Goal: Task Accomplishment & Management: Manage account settings

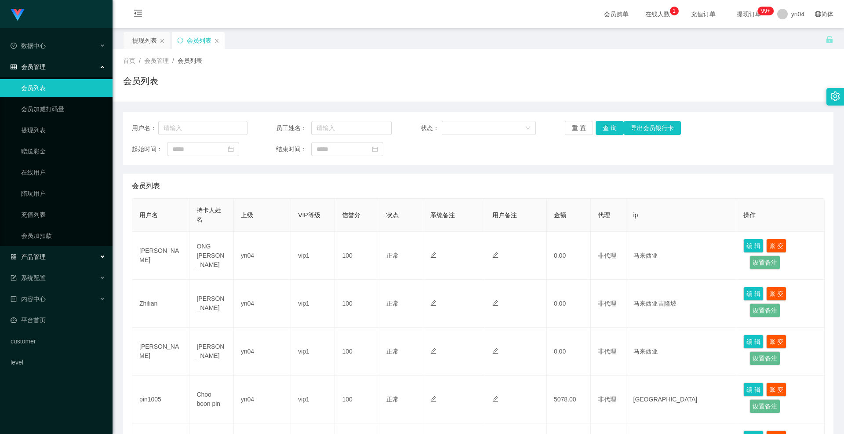
click at [43, 260] on span "产品管理" at bounding box center [28, 256] width 35 height 7
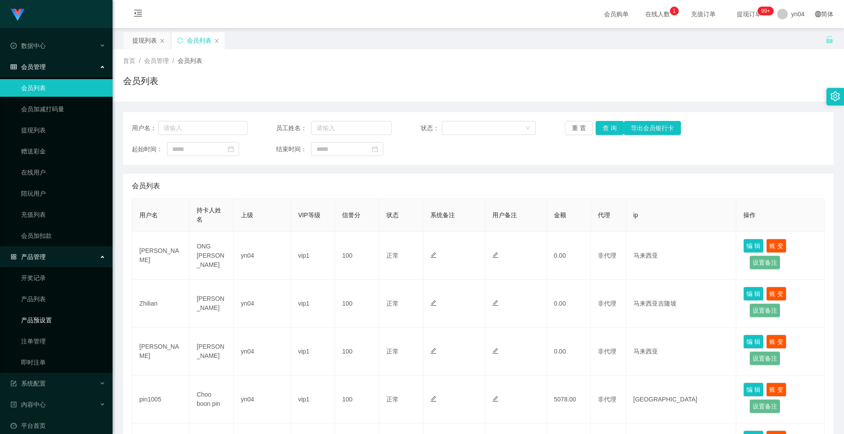
click at [50, 322] on link "产品预设置" at bounding box center [63, 320] width 84 height 18
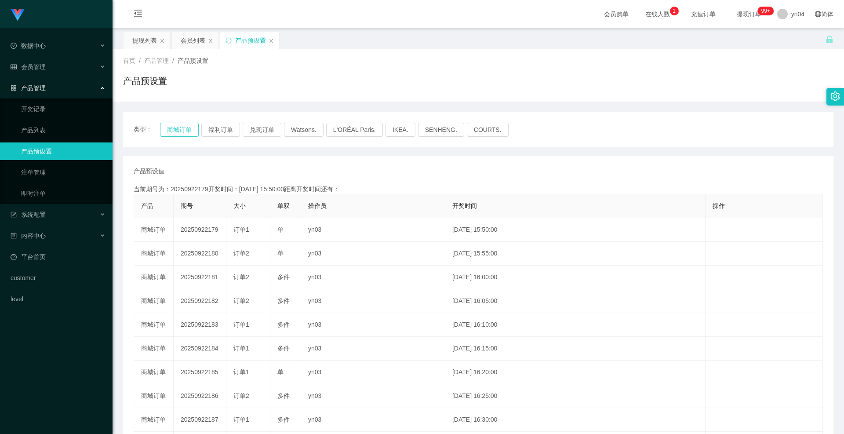
click at [184, 128] on button "商城订单" at bounding box center [179, 130] width 39 height 14
click at [47, 218] on div "系统配置" at bounding box center [56, 215] width 112 height 18
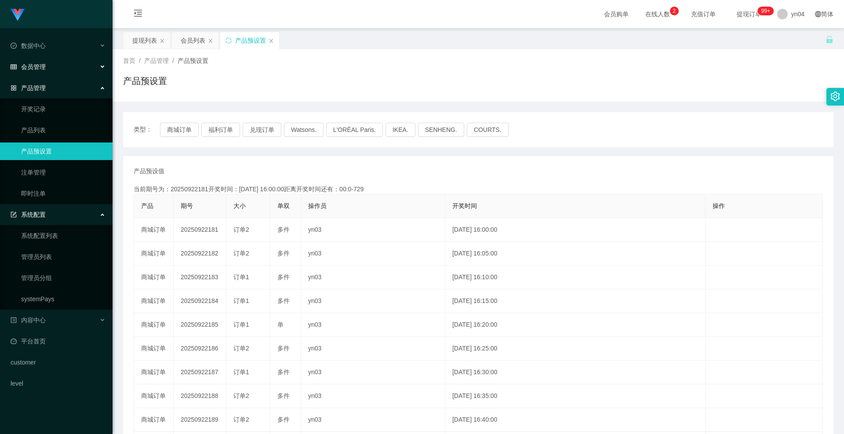
click at [50, 65] on div "会员管理" at bounding box center [56, 67] width 112 height 18
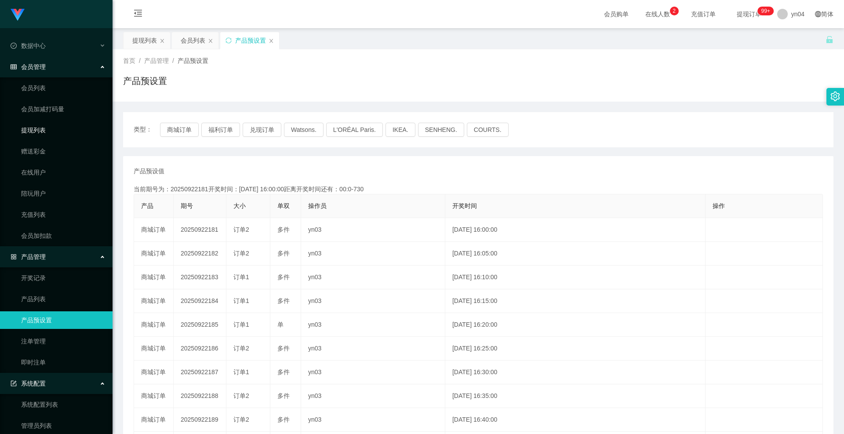
click at [47, 132] on link "提现列表" at bounding box center [63, 130] width 84 height 18
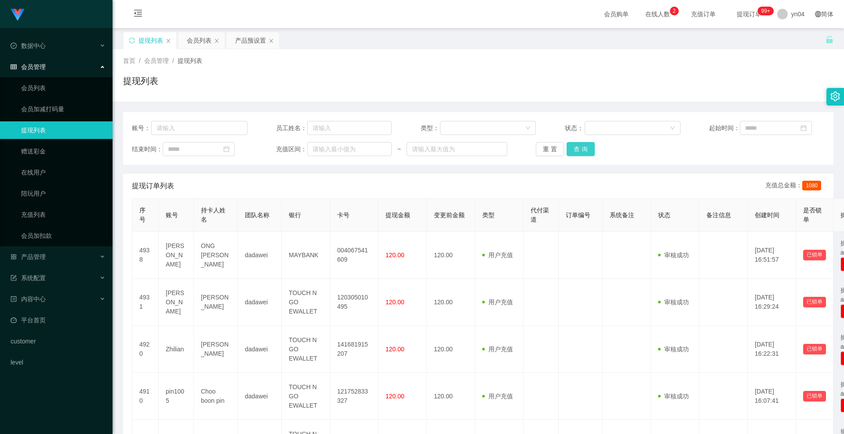
click at [586, 148] on button "查 询" at bounding box center [580, 149] width 28 height 14
click at [586, 148] on div "重 置 查 询" at bounding box center [594, 149] width 116 height 14
click at [586, 148] on button "查 询" at bounding box center [585, 149] width 38 height 14
click at [54, 248] on div "产品管理" at bounding box center [56, 257] width 112 height 18
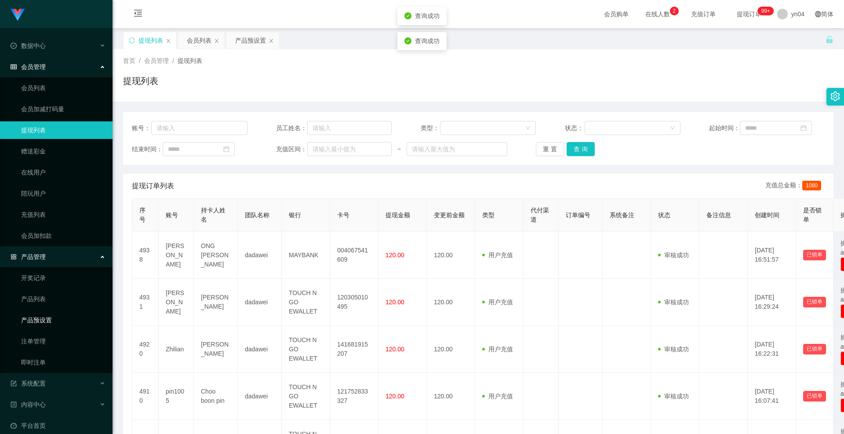
click at [46, 318] on link "产品预设置" at bounding box center [63, 320] width 84 height 18
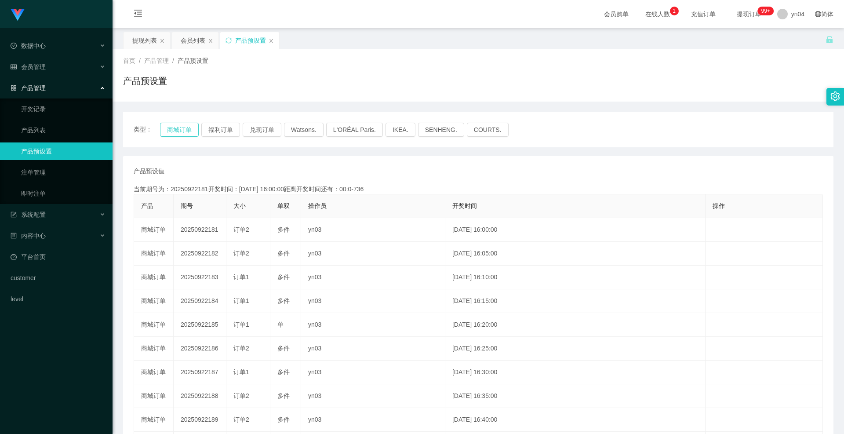
click at [176, 133] on button "商城订单" at bounding box center [179, 130] width 39 height 14
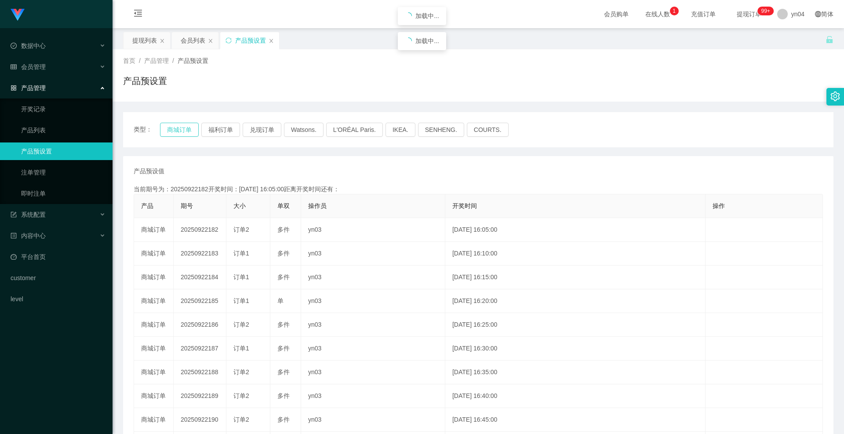
click at [176, 133] on button "商城订单" at bounding box center [179, 130] width 39 height 14
click at [50, 65] on div "会员管理" at bounding box center [56, 67] width 112 height 18
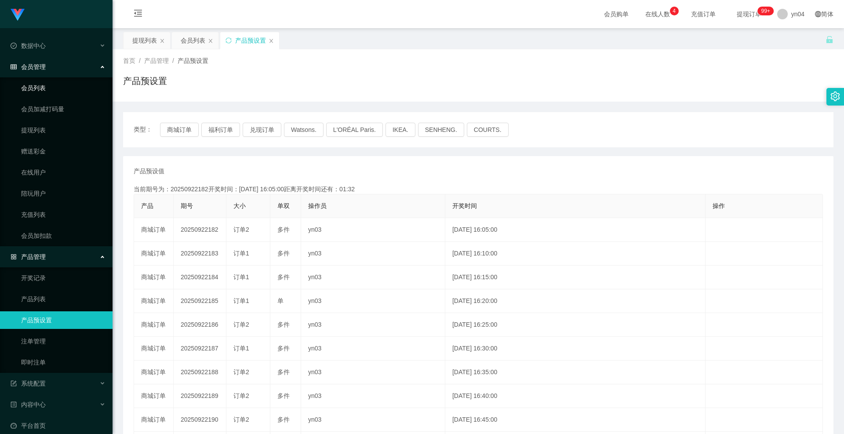
click at [50, 95] on link "会员列表" at bounding box center [63, 88] width 84 height 18
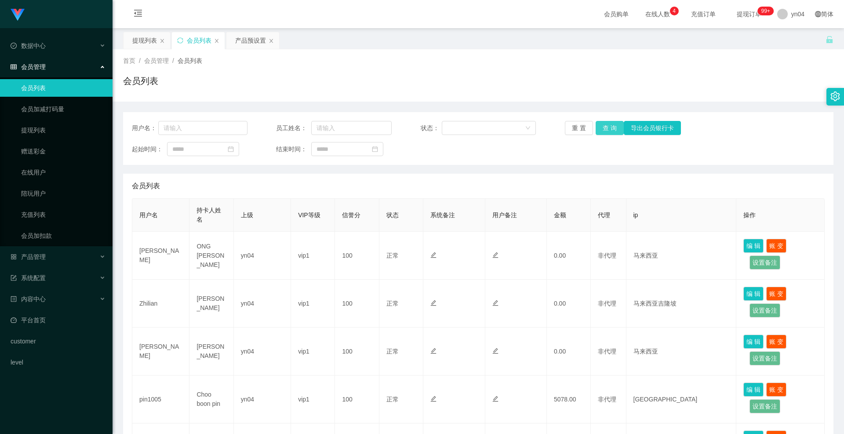
click at [606, 128] on button "查 询" at bounding box center [609, 128] width 28 height 14
click at [606, 128] on div "重 置 查 询 导出会员银行卡" at bounding box center [623, 128] width 116 height 14
click at [606, 128] on button "查 询" at bounding box center [609, 128] width 28 height 14
click at [606, 128] on div "重 置 查 询 导出会员银行卡" at bounding box center [623, 128] width 116 height 14
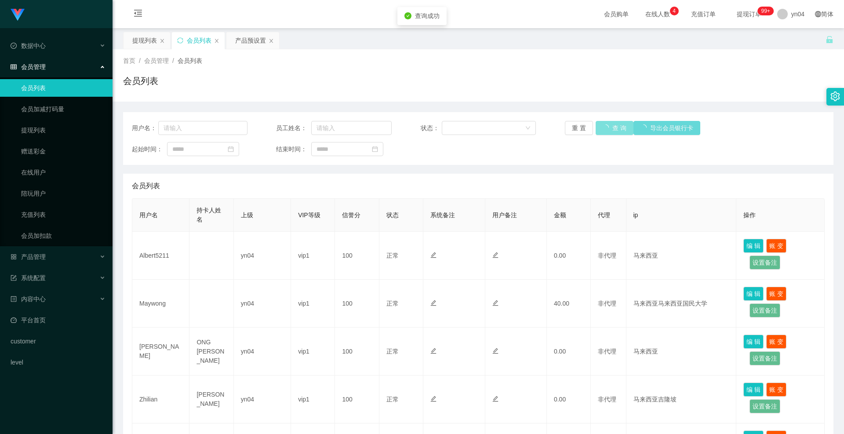
click at [606, 128] on div "重 置 查 询 导出会员银行卡" at bounding box center [623, 128] width 116 height 14
click at [606, 128] on button "查 询" at bounding box center [609, 128] width 28 height 14
click at [606, 128] on div "重 置 查 询 导出会员银行卡" at bounding box center [623, 128] width 116 height 14
click at [47, 258] on div "产品管理" at bounding box center [56, 257] width 112 height 18
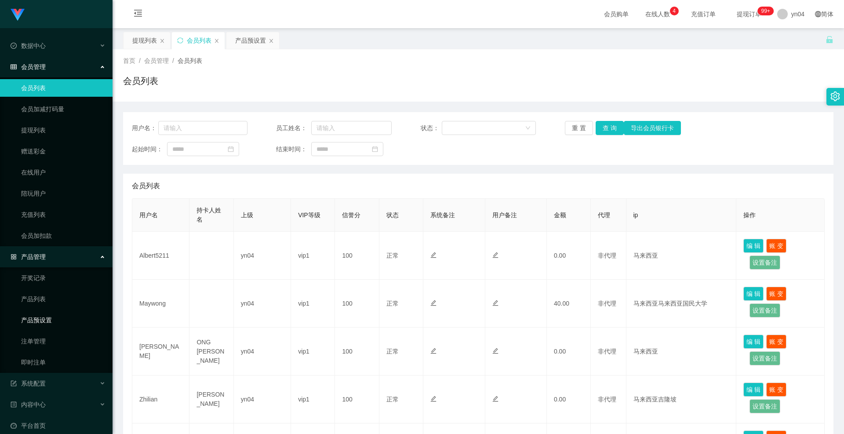
click at [46, 323] on link "产品预设置" at bounding box center [63, 320] width 84 height 18
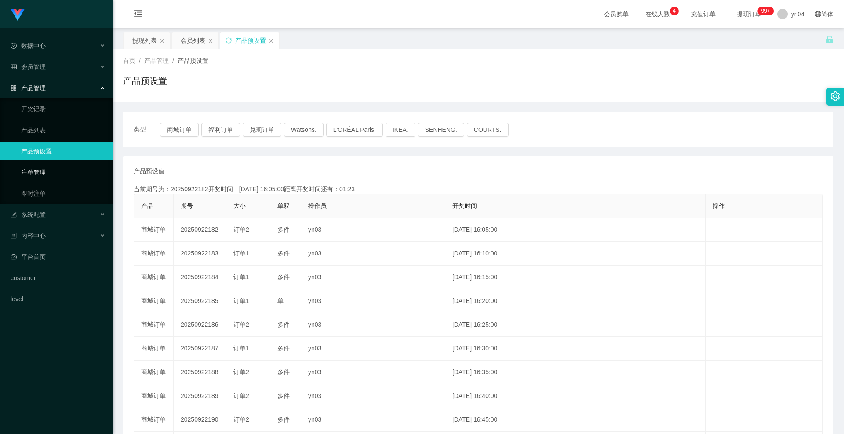
click at [44, 168] on link "注单管理" at bounding box center [63, 172] width 84 height 18
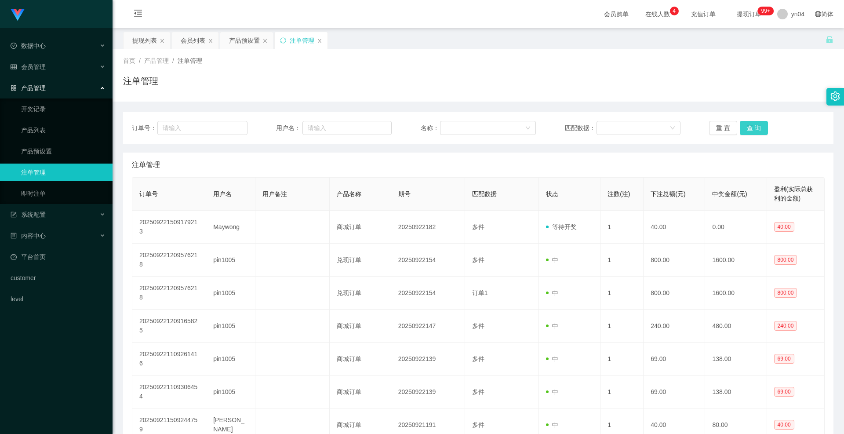
click at [750, 125] on button "查 询" at bounding box center [753, 128] width 28 height 14
click at [750, 125] on div "重 置 查 询" at bounding box center [767, 128] width 116 height 14
click at [753, 128] on button "查 询" at bounding box center [753, 128] width 28 height 14
click at [753, 128] on div "重 置 查 询" at bounding box center [767, 128] width 116 height 14
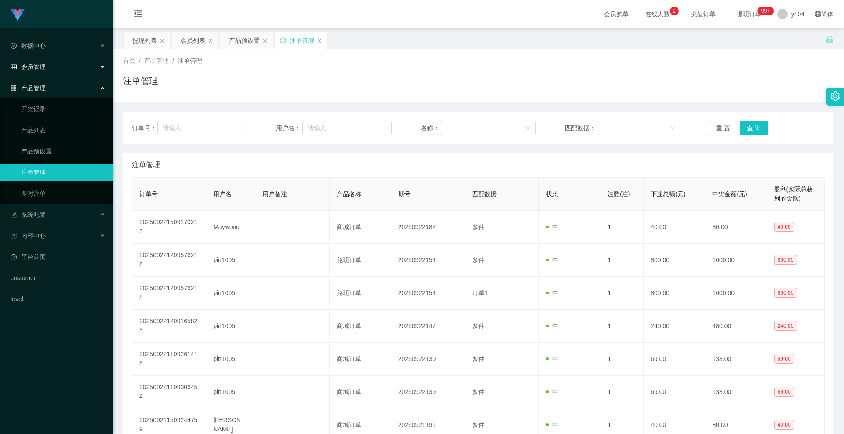
click at [36, 63] on span "会员管理" at bounding box center [28, 66] width 35 height 7
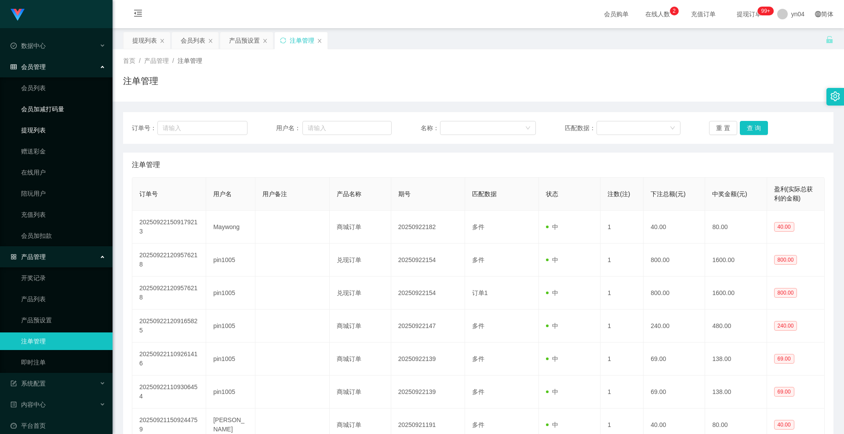
click at [40, 125] on link "提现列表" at bounding box center [63, 130] width 84 height 18
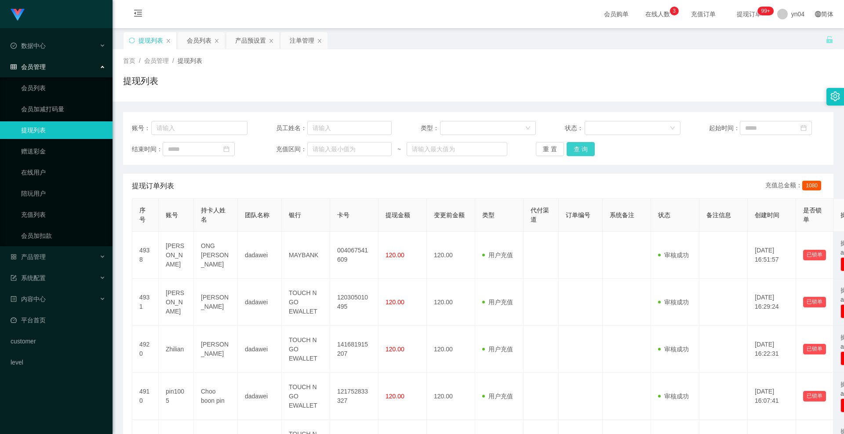
click at [568, 146] on button "查 询" at bounding box center [580, 149] width 28 height 14
click at [568, 146] on div "重 置 查 询" at bounding box center [594, 149] width 116 height 14
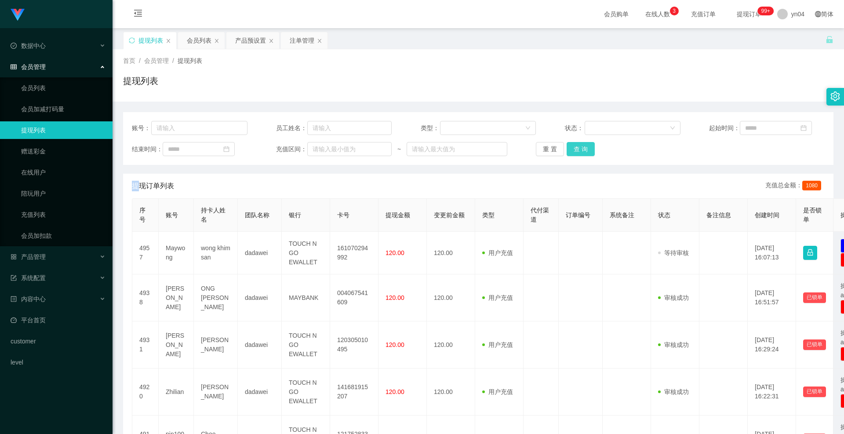
click at [568, 146] on button "查 询" at bounding box center [580, 149] width 28 height 14
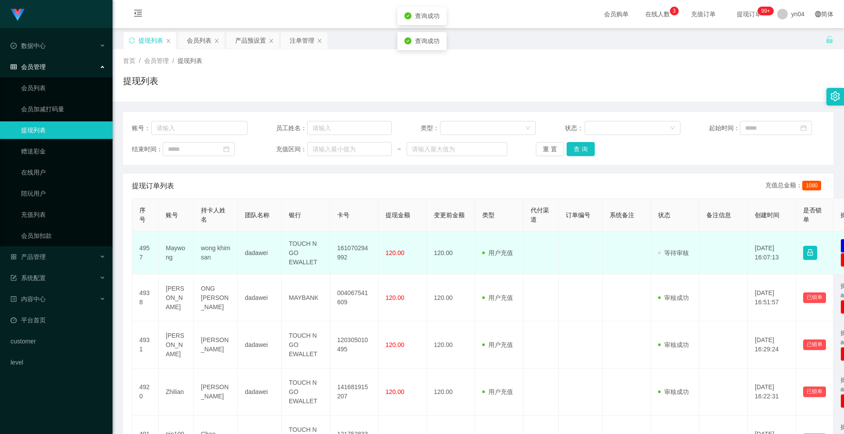
click at [177, 250] on td "Maywong" at bounding box center [176, 253] width 35 height 43
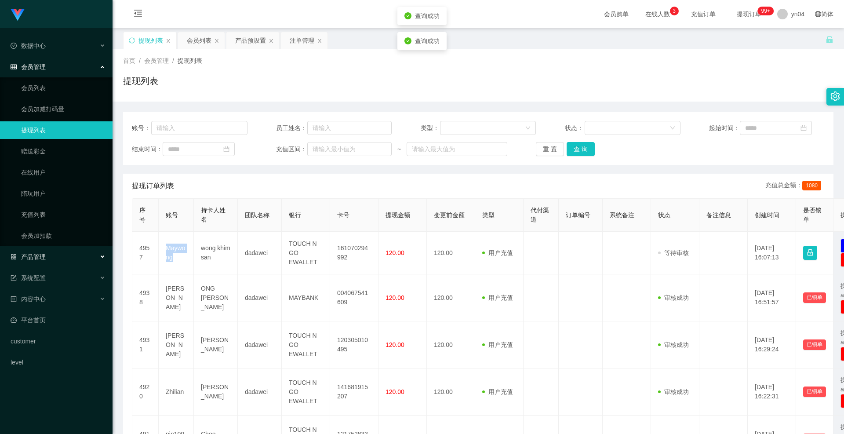
copy td "Maywong"
drag, startPoint x: 43, startPoint y: 254, endPoint x: 38, endPoint y: 253, distance: 5.3
click at [43, 254] on span "产品管理" at bounding box center [28, 256] width 35 height 7
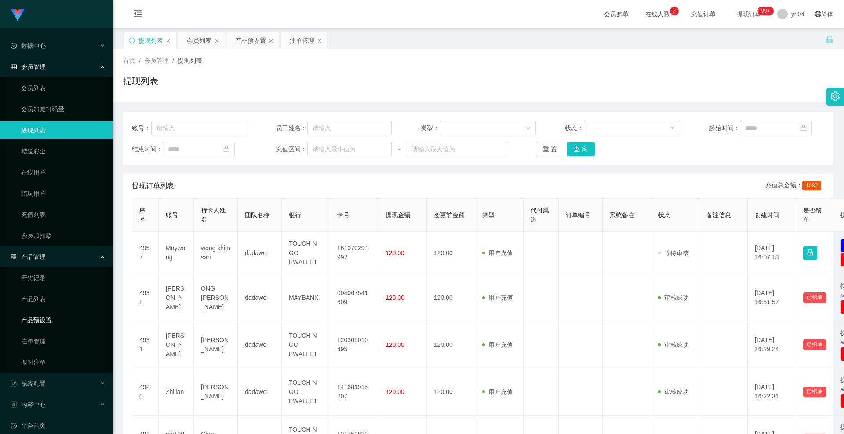
click at [54, 315] on link "产品预设置" at bounding box center [63, 320] width 84 height 18
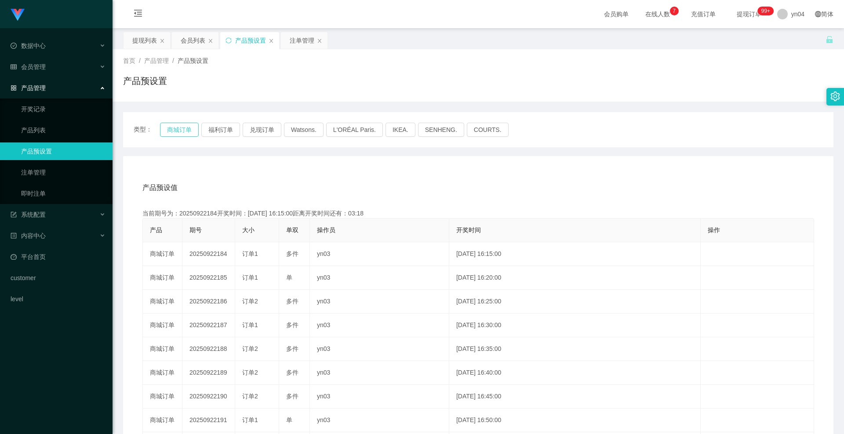
click at [186, 128] on button "商城订单" at bounding box center [179, 130] width 39 height 14
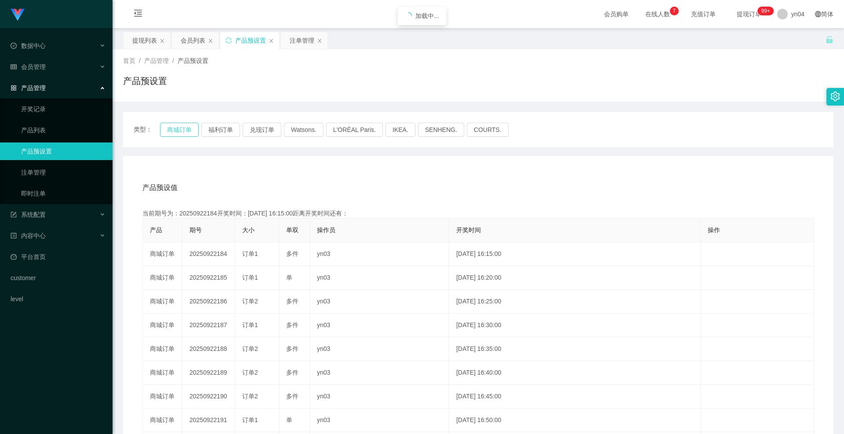
click at [186, 128] on button "商城订单" at bounding box center [179, 130] width 39 height 14
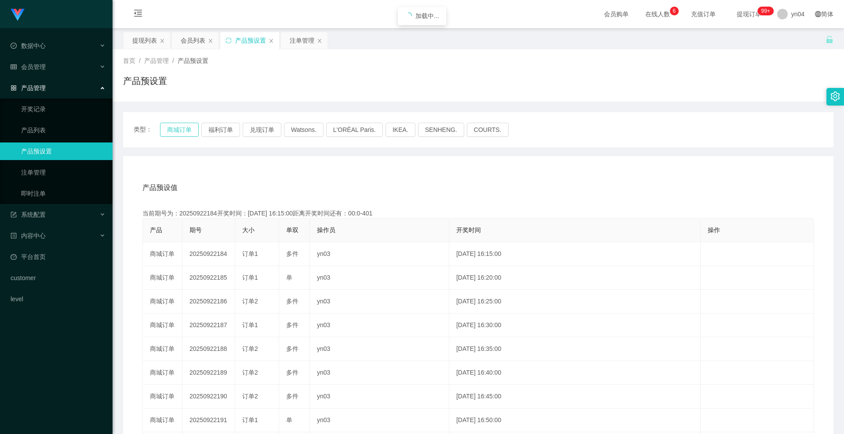
click at [186, 128] on button "商城订单" at bounding box center [179, 130] width 39 height 14
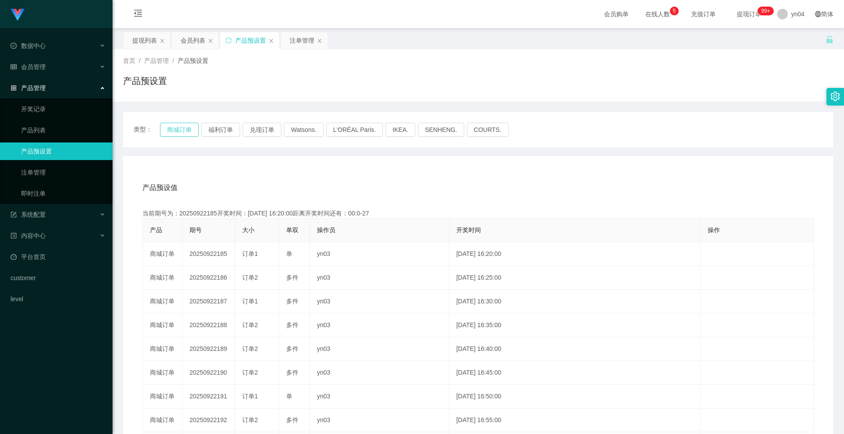
click at [172, 128] on button "商城订单" at bounding box center [179, 130] width 39 height 14
click at [46, 65] on div "会员管理" at bounding box center [56, 67] width 112 height 18
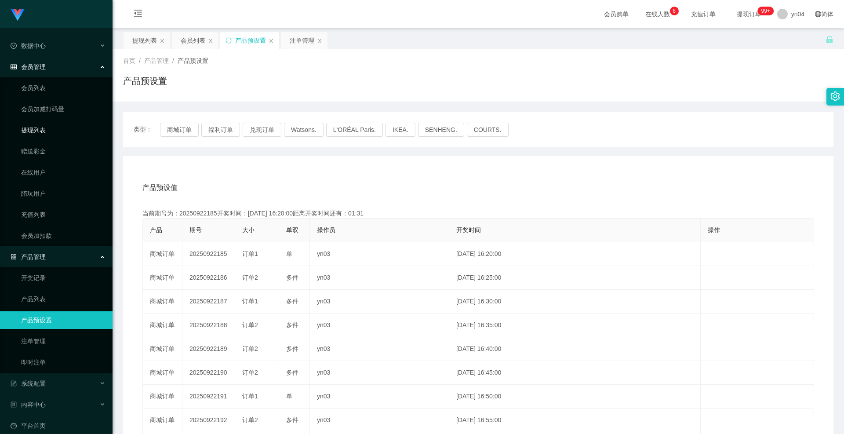
click at [45, 123] on link "提现列表" at bounding box center [63, 130] width 84 height 18
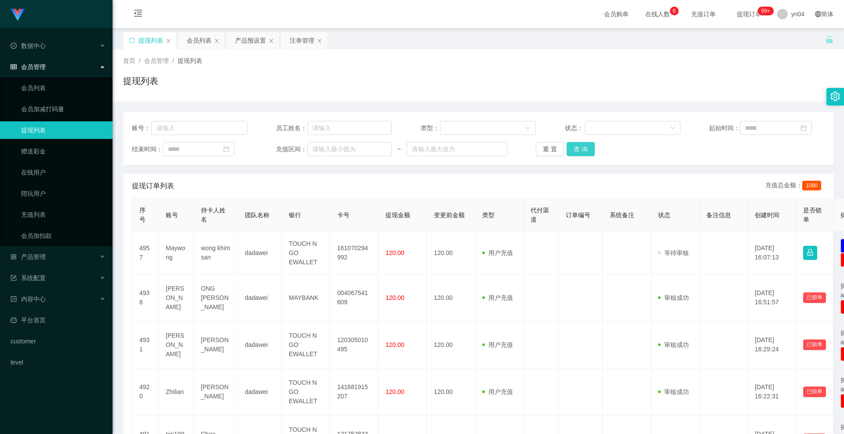
click at [586, 148] on button "查 询" at bounding box center [580, 149] width 28 height 14
click at [586, 148] on div "重 置 查 询" at bounding box center [594, 149] width 116 height 14
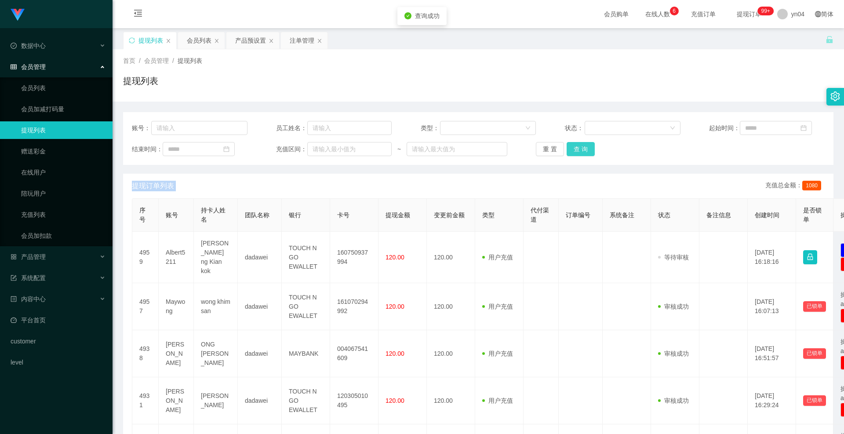
click at [586, 148] on button "查 询" at bounding box center [580, 149] width 28 height 14
click at [586, 148] on div "重 置 查 询" at bounding box center [594, 149] width 116 height 14
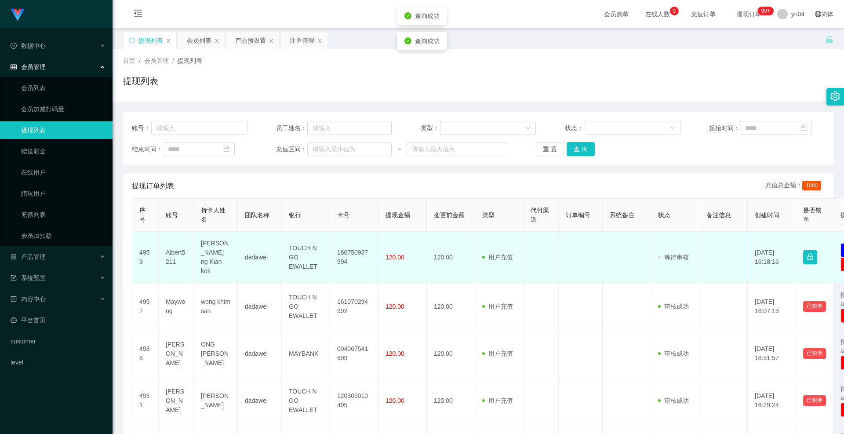
click at [177, 249] on td "Albert5211" at bounding box center [176, 257] width 35 height 51
copy td "Albert5211"
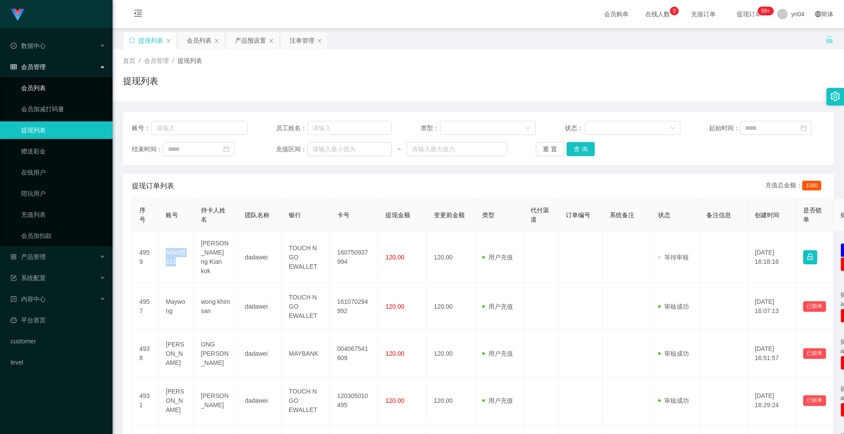
click at [47, 84] on link "会员列表" at bounding box center [63, 88] width 84 height 18
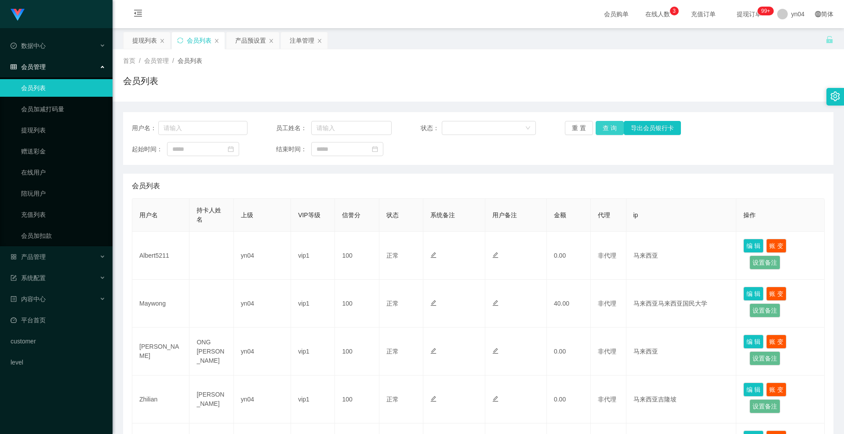
click at [611, 123] on button "查 询" at bounding box center [609, 128] width 28 height 14
click at [611, 123] on div "重 置 查 询 导出会员银行卡" at bounding box center [623, 128] width 116 height 14
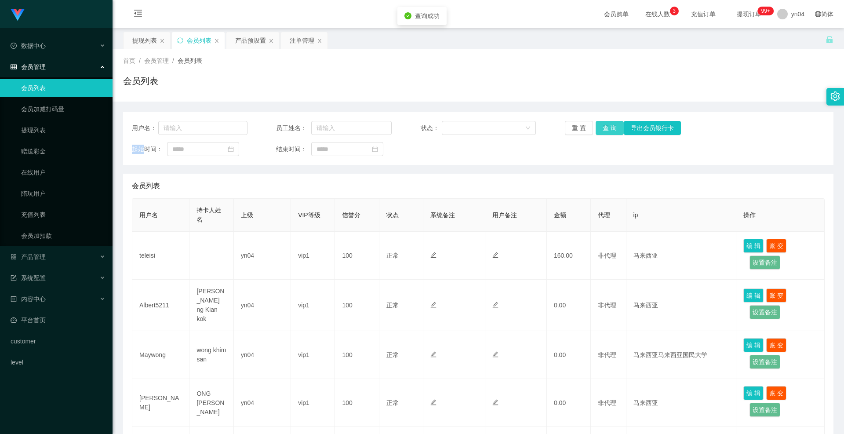
click at [611, 123] on button "查 询" at bounding box center [609, 128] width 28 height 14
click at [611, 123] on div "重 置 查 询 导出会员银行卡" at bounding box center [623, 128] width 116 height 14
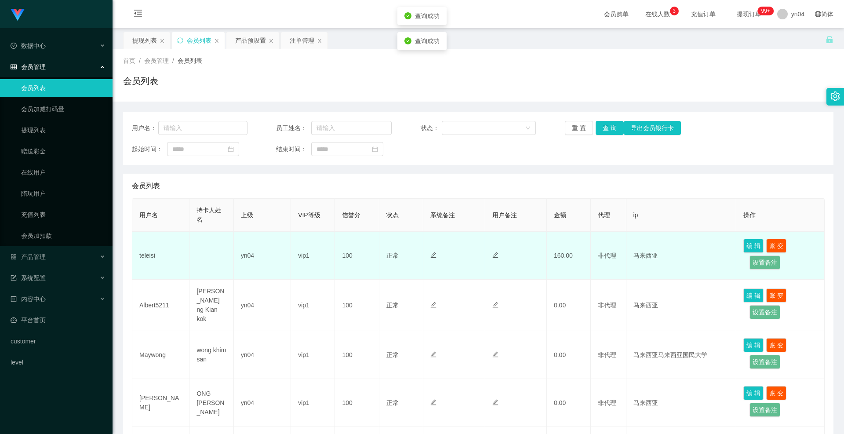
click at [154, 253] on td "teleisi" at bounding box center [160, 256] width 57 height 48
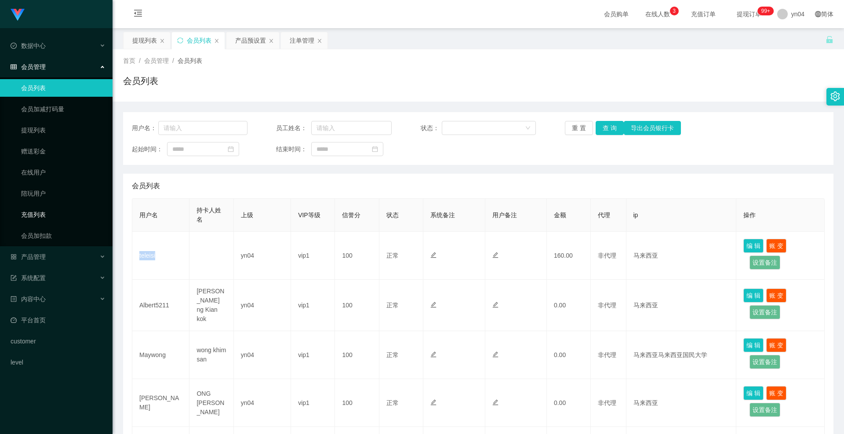
copy td "teleisi"
click at [614, 124] on button "查 询" at bounding box center [609, 128] width 28 height 14
click at [614, 124] on div "重 置 查 询 导出会员银行卡" at bounding box center [623, 128] width 116 height 14
click at [54, 131] on link "提现列表" at bounding box center [63, 130] width 84 height 18
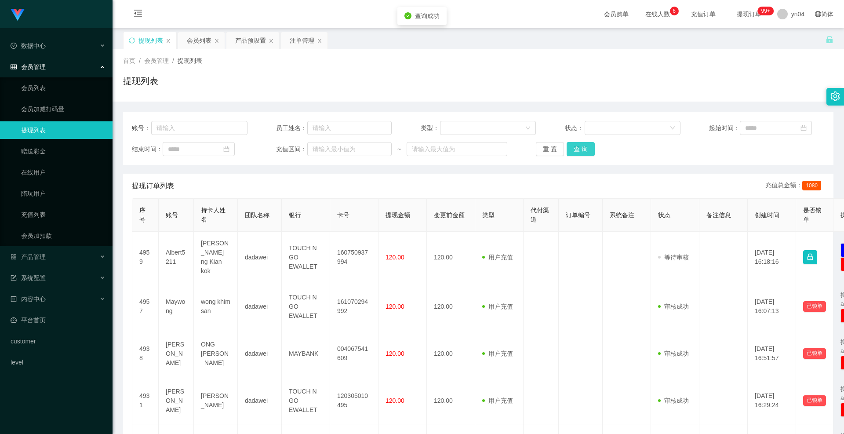
click at [587, 153] on button "查 询" at bounding box center [580, 149] width 28 height 14
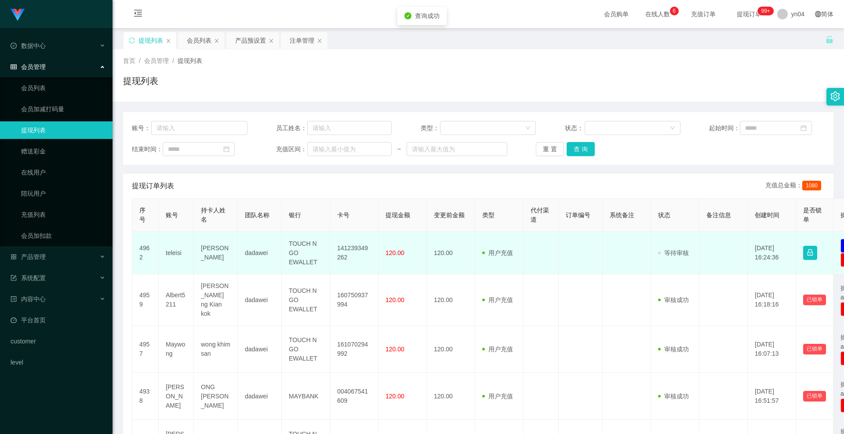
click at [168, 259] on td "teleisi" at bounding box center [176, 253] width 35 height 43
click at [168, 258] on td "teleisi" at bounding box center [176, 253] width 35 height 43
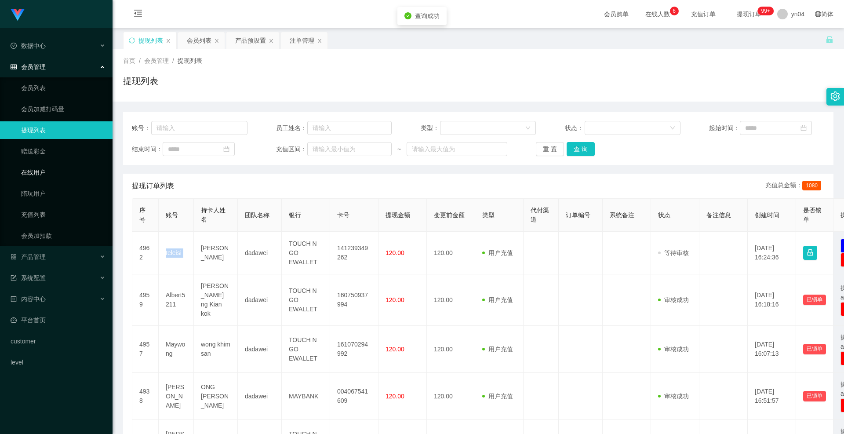
copy td "teleisi"
